Goal: Communication & Community: Answer question/provide support

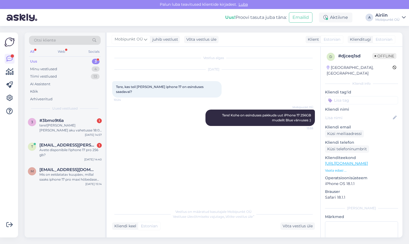
click at [66, 123] on div "tere![PERSON_NAME] [PERSON_NAME] aku vahetusse 18:00 kas see saab sama [PERSON_…" at bounding box center [70, 128] width 62 height 10
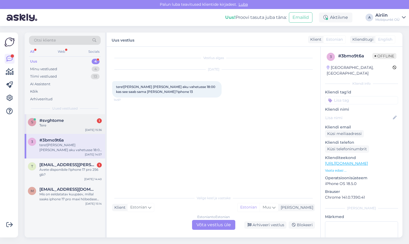
click at [86, 120] on div "#svghtome 1" at bounding box center [70, 120] width 62 height 5
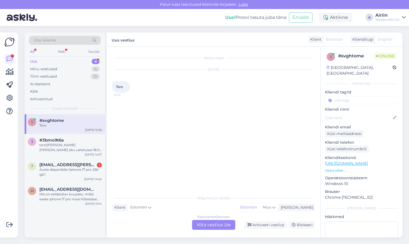
click at [214, 224] on div "Estonian to Estonian Võta vestlus üle" at bounding box center [213, 225] width 43 height 10
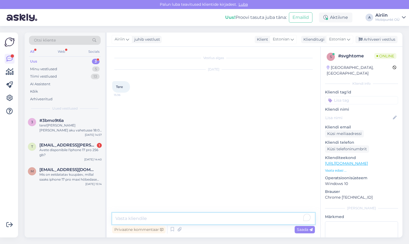
click at [211, 219] on textarea at bounding box center [213, 218] width 202 height 11
click at [73, 69] on div "Minu vestlused 5" at bounding box center [65, 69] width 72 height 8
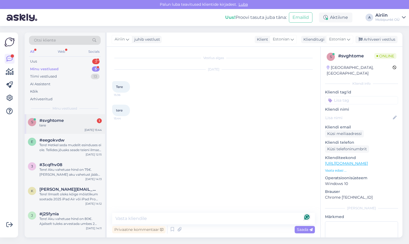
click at [76, 119] on div "#svghtome 1" at bounding box center [70, 120] width 62 height 5
click at [184, 215] on textarea at bounding box center [213, 218] width 202 height 11
type textarea "Tere"
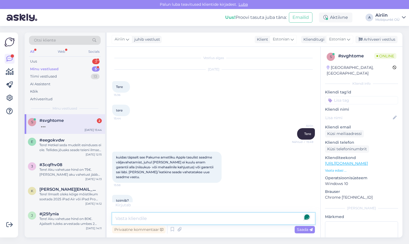
click at [176, 215] on textarea at bounding box center [213, 218] width 202 height 11
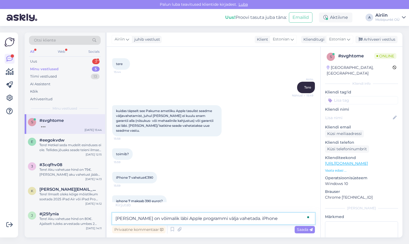
scroll to position [70, 0]
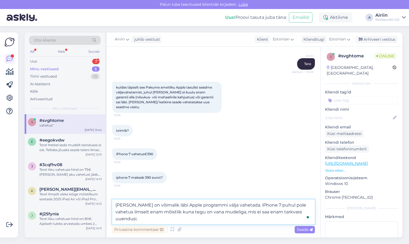
type textarea "[PERSON_NAME] on võimalik läbi Apple programmi välja vahetada. iPhone 7 puhul p…"
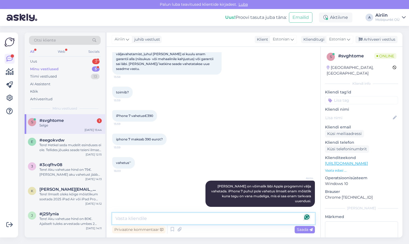
scroll to position [132, 0]
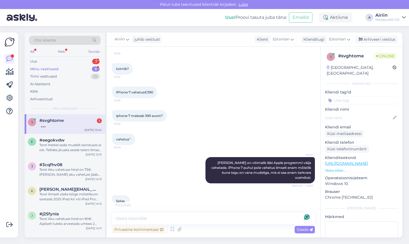
click at [93, 67] on div "5" at bounding box center [96, 68] width 8 height 5
click at [98, 128] on div "[DATE] 16:01" at bounding box center [93, 130] width 16 height 4
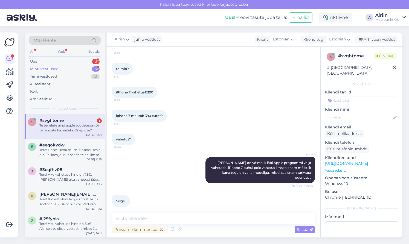
scroll to position [160, 0]
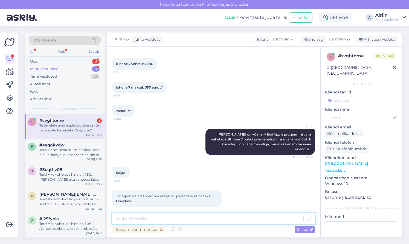
click at [151, 216] on textarea at bounding box center [213, 218] width 202 height 11
type textarea "Ainult Apple toodetega."
